Goal: Transaction & Acquisition: Purchase product/service

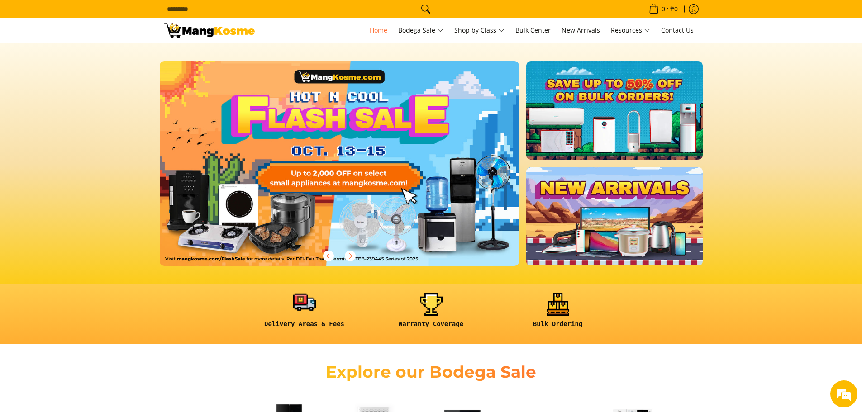
click at [292, 315] on link at bounding box center [305, 314] width 118 height 42
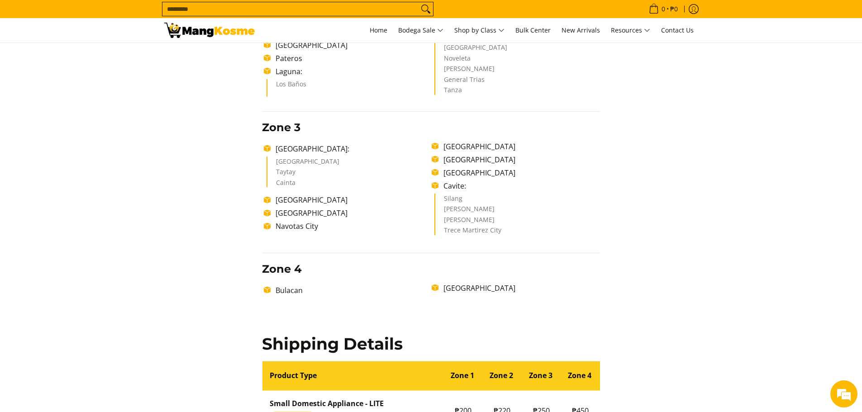
scroll to position [407, 0]
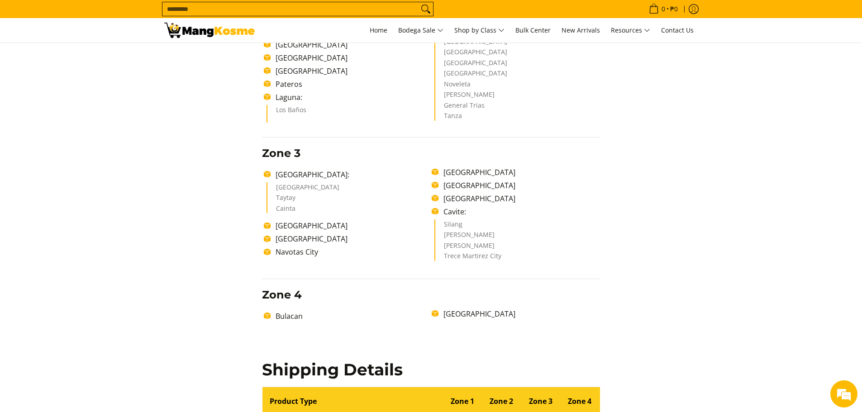
click at [455, 314] on li "[GEOGRAPHIC_DATA]" at bounding box center [519, 314] width 161 height 11
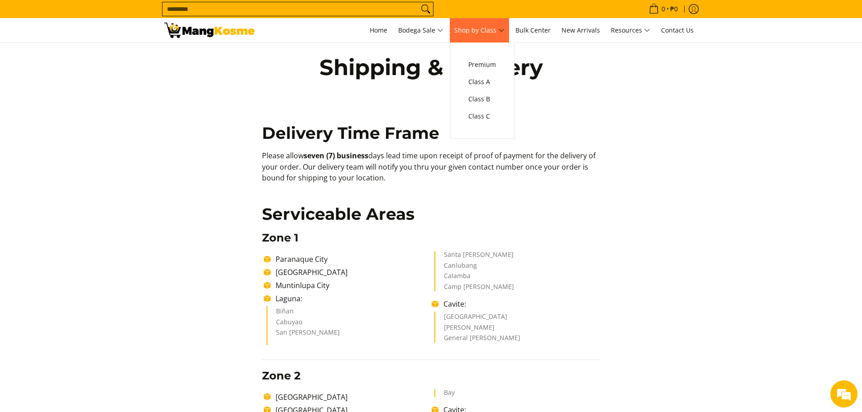
scroll to position [14, 0]
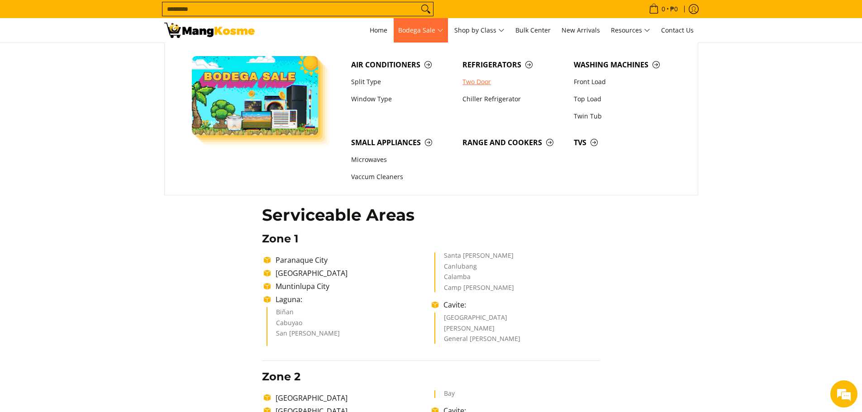
click at [484, 83] on link "Two Door" at bounding box center [513, 81] width 111 height 17
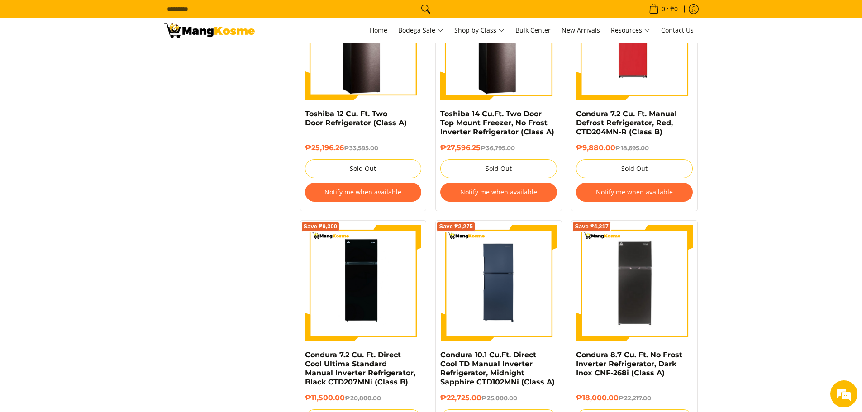
scroll to position [1222, 0]
